Goal: Information Seeking & Learning: Learn about a topic

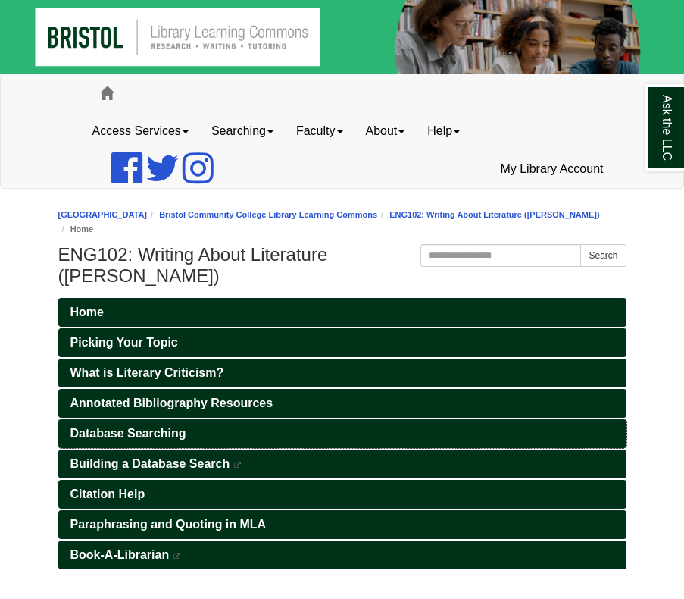
click at [268, 419] on link "Database Searching" at bounding box center [342, 433] width 569 height 29
click at [136, 427] on span "Database Searching" at bounding box center [128, 433] width 116 height 13
click at [271, 133] on link "Searching" at bounding box center [242, 131] width 85 height 38
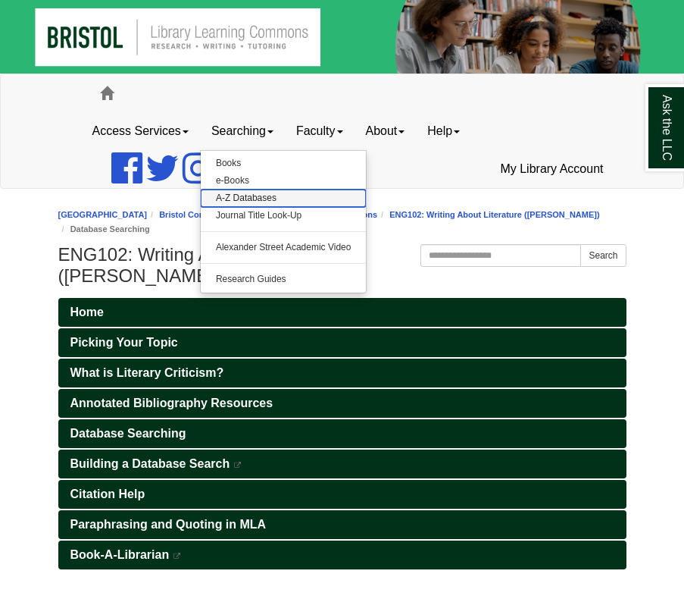
click at [244, 198] on link "A-Z Databases" at bounding box center [284, 198] width 166 height 17
